Goal: Transaction & Acquisition: Purchase product/service

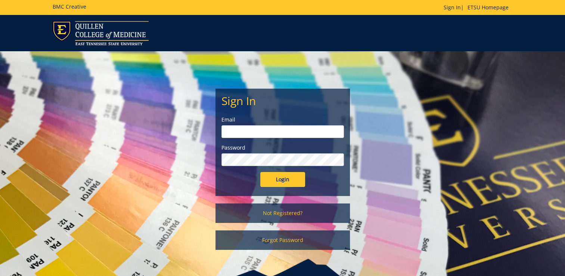
type input "robertsjm3@etsu.edu"
click at [288, 182] on input "Login" at bounding box center [282, 179] width 45 height 15
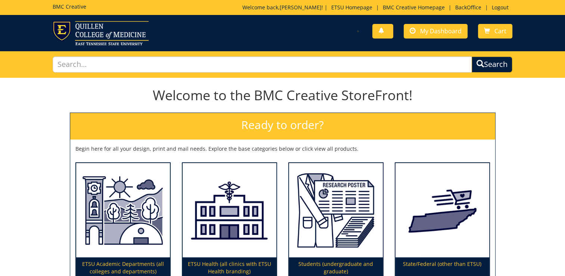
scroll to position [75, 0]
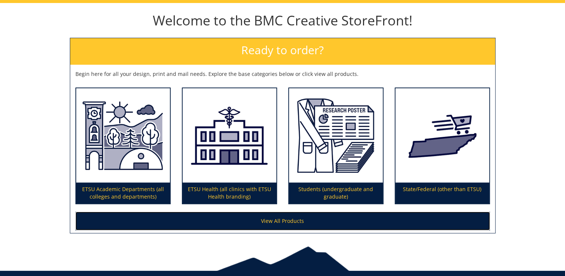
click at [273, 218] on link "View All Products" at bounding box center [282, 220] width 414 height 19
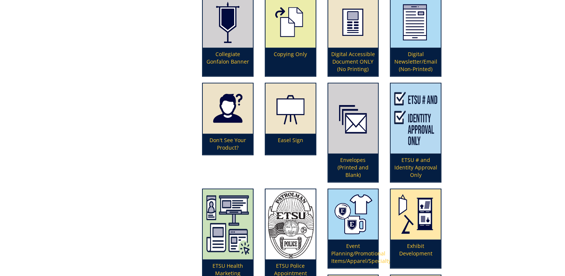
scroll to position [588, 0]
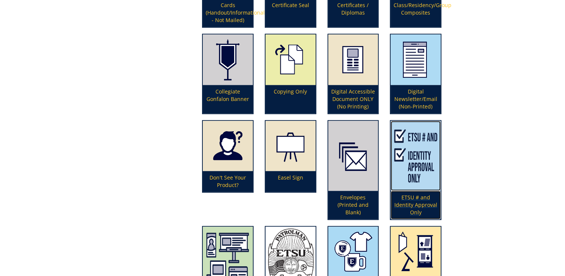
click at [422, 201] on p "ETSU # and Identity Approval Only" at bounding box center [416, 204] width 50 height 28
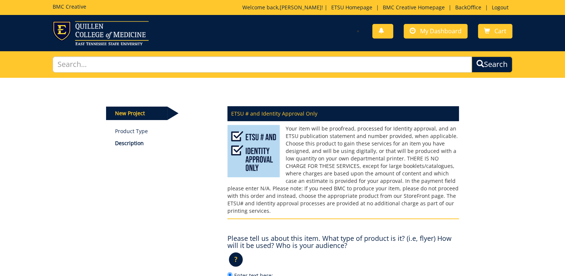
click at [455, 195] on p "Your item will be proofread, processed for Identity approval, and an ETSU publi…" at bounding box center [342, 170] width 231 height 90
